Goal: Task Accomplishment & Management: Manage account settings

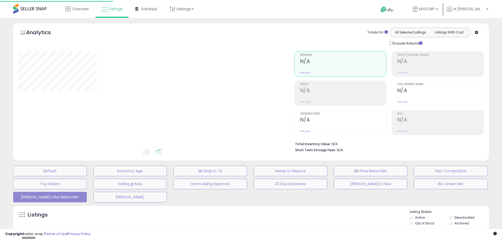
scroll to position [100, 0]
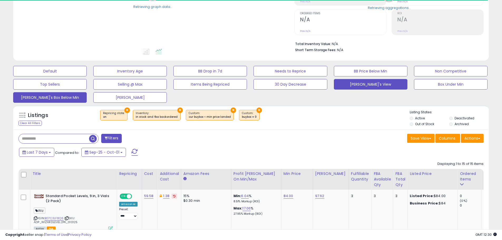
click at [360, 84] on button "[PERSON_NAME]'s View" at bounding box center [371, 84] width 74 height 11
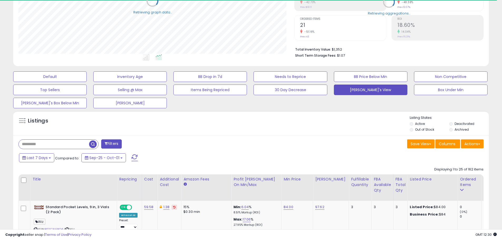
scroll to position [108, 276]
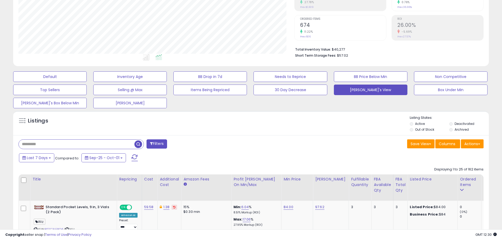
click at [44, 143] on input "text" at bounding box center [77, 144] width 116 height 9
type input "****"
click at [140, 143] on span "button" at bounding box center [139, 144] width 8 height 8
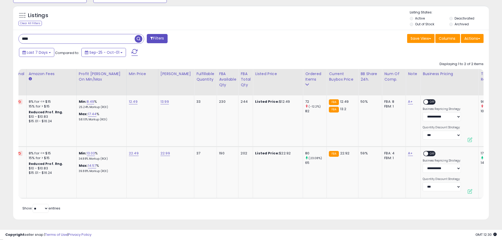
scroll to position [0, 0]
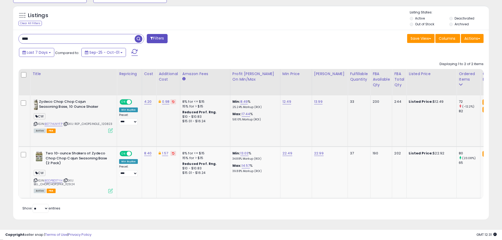
click at [109, 130] on icon at bounding box center [110, 130] width 4 height 4
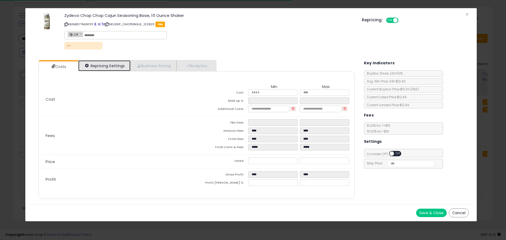
click at [114, 66] on link "Repricing Settings" at bounding box center [104, 65] width 52 height 11
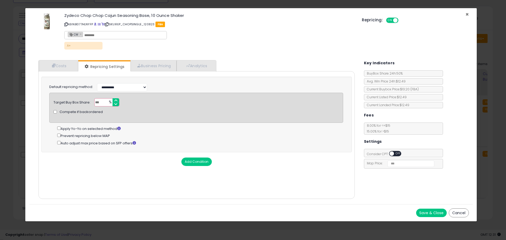
click at [467, 14] on span "×" at bounding box center [466, 15] width 3 height 8
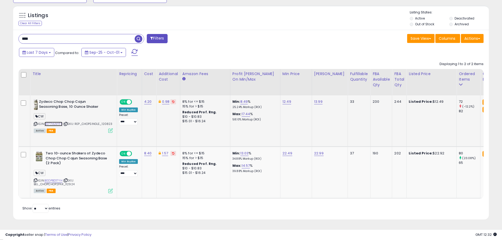
click at [53, 124] on link "B077HLNYFP" at bounding box center [54, 124] width 18 height 4
click at [287, 100] on link "12.49" at bounding box center [286, 101] width 9 height 5
type input "*****"
click button "submit" at bounding box center [301, 88] width 9 height 8
click at [54, 180] on link "B0DPBD17YH" at bounding box center [54, 180] width 18 height 4
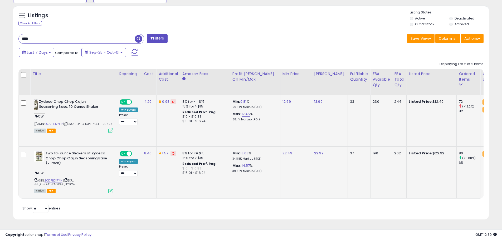
click at [111, 190] on icon at bounding box center [110, 191] width 4 height 4
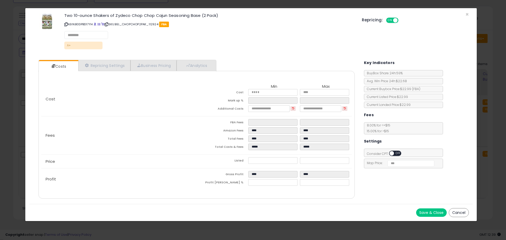
select select "******"
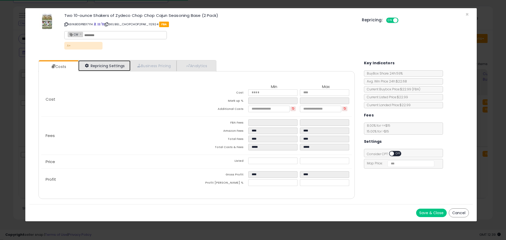
click at [110, 61] on link "Repricing Settings" at bounding box center [104, 65] width 52 height 11
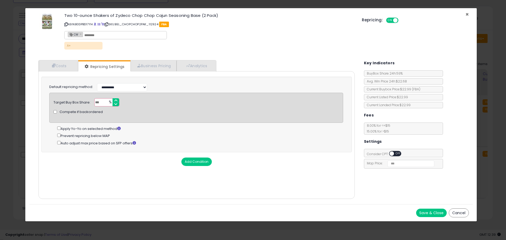
click at [468, 14] on span "×" at bounding box center [466, 15] width 3 height 8
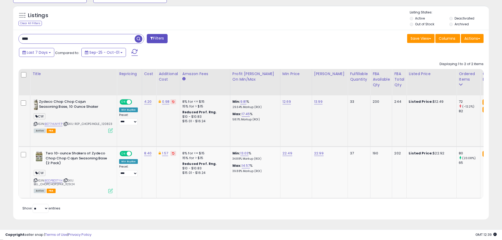
scroll to position [263379, 263211]
drag, startPoint x: 36, startPoint y: 40, endPoint x: 14, endPoint y: 40, distance: 21.3
click at [17, 40] on div "**** Filters" at bounding box center [132, 39] width 237 height 11
type input "****"
click at [139, 39] on span "button" at bounding box center [139, 39] width 8 height 8
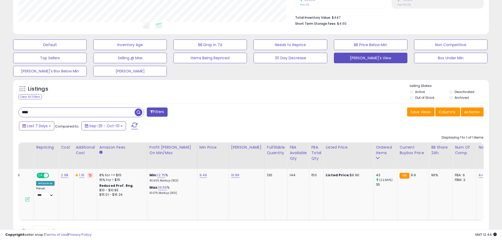
scroll to position [0, 58]
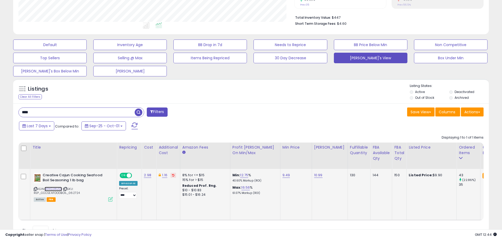
click at [50, 188] on link "B01K2JWJSE" at bounding box center [53, 189] width 17 height 4
click at [110, 199] on icon at bounding box center [110, 199] width 4 height 4
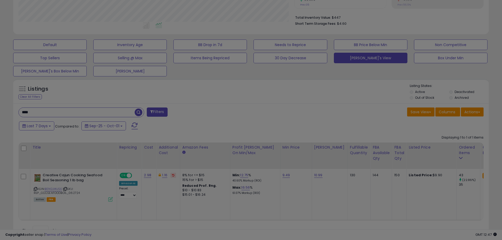
scroll to position [108, 278]
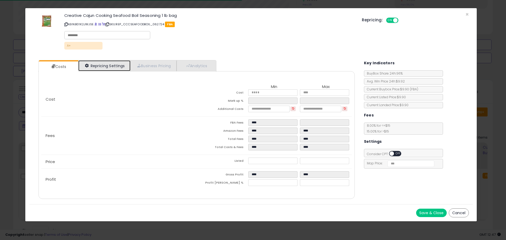
click at [116, 62] on link "Repricing Settings" at bounding box center [104, 65] width 52 height 11
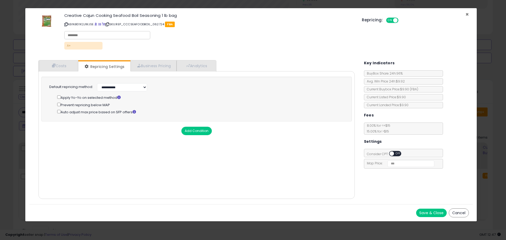
click at [467, 13] on span "×" at bounding box center [466, 15] width 3 height 8
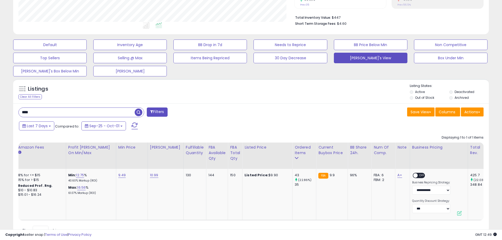
scroll to position [0, 0]
